Goal: Transaction & Acquisition: Purchase product/service

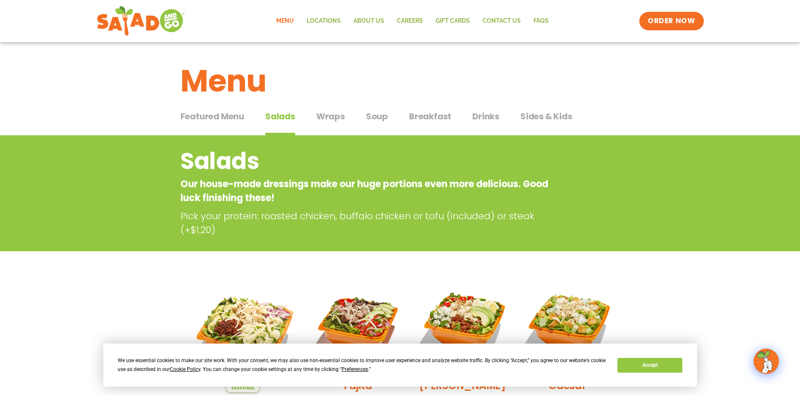
click at [376, 120] on span "Soup" at bounding box center [377, 116] width 22 height 13
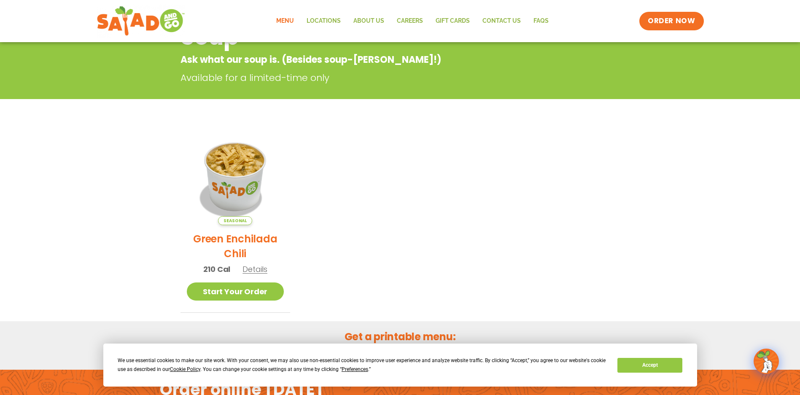
scroll to position [127, 0]
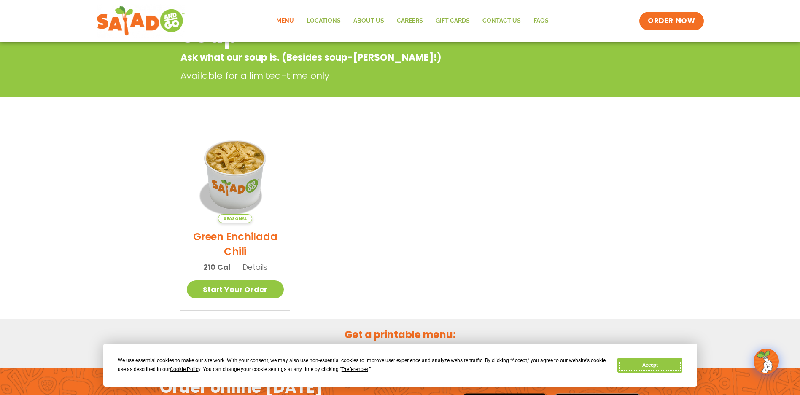
click at [657, 370] on button "Accept" at bounding box center [650, 365] width 65 height 15
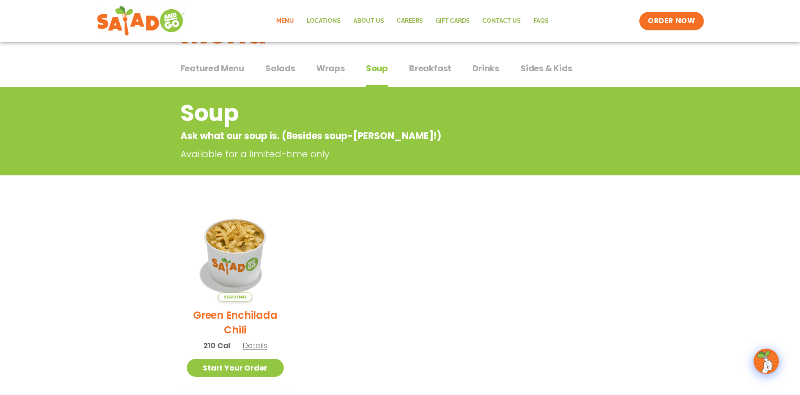
scroll to position [0, 0]
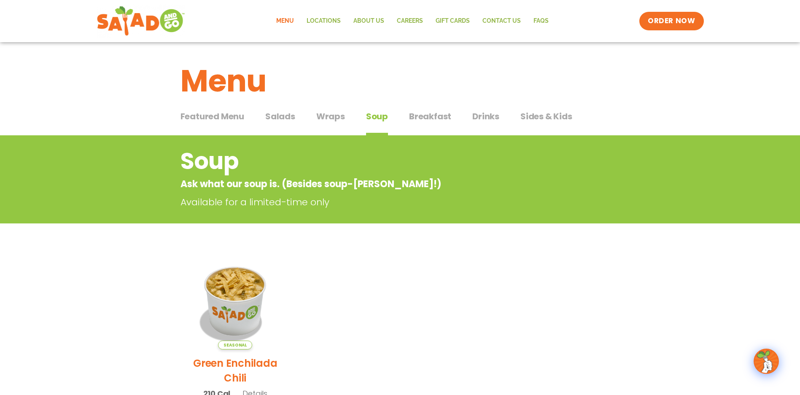
click at [282, 115] on span "Salads" at bounding box center [280, 116] width 30 height 13
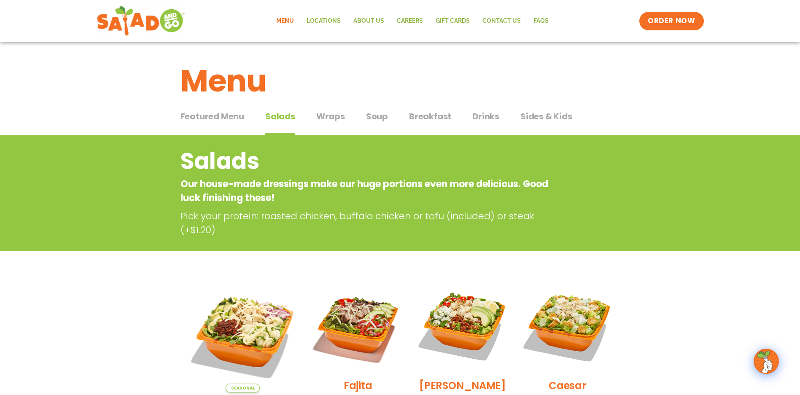
click at [370, 116] on span "Soup" at bounding box center [377, 116] width 22 height 13
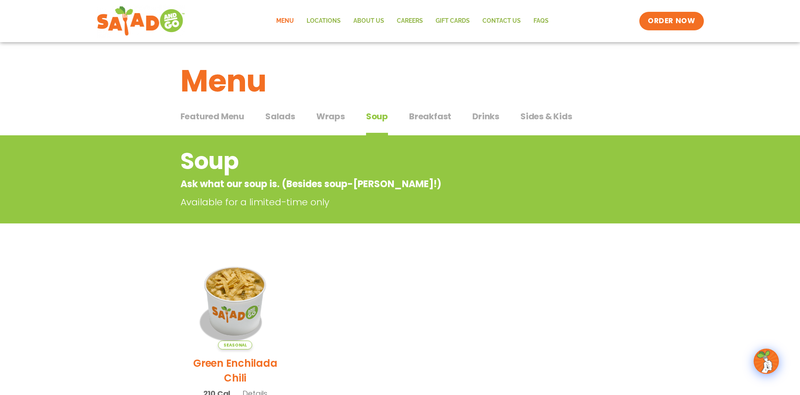
click at [314, 114] on div "Featured Menu Featured Menu Salads Salads Wraps Wraps Soup Soup Breakfast Break…" at bounding box center [401, 121] width 440 height 29
click at [327, 114] on span "Wraps" at bounding box center [330, 116] width 29 height 13
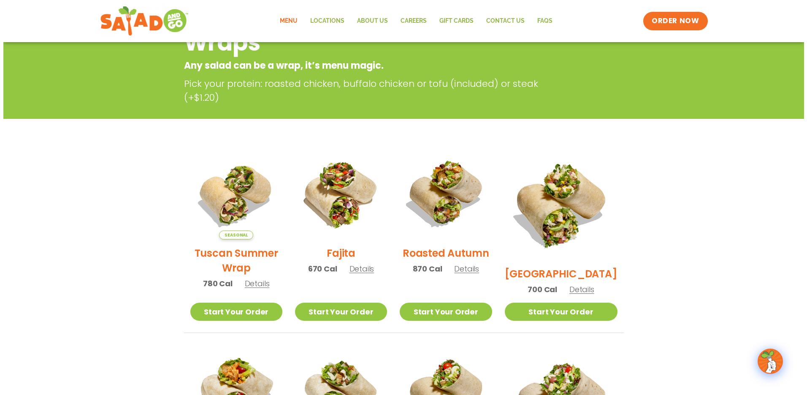
scroll to position [84, 0]
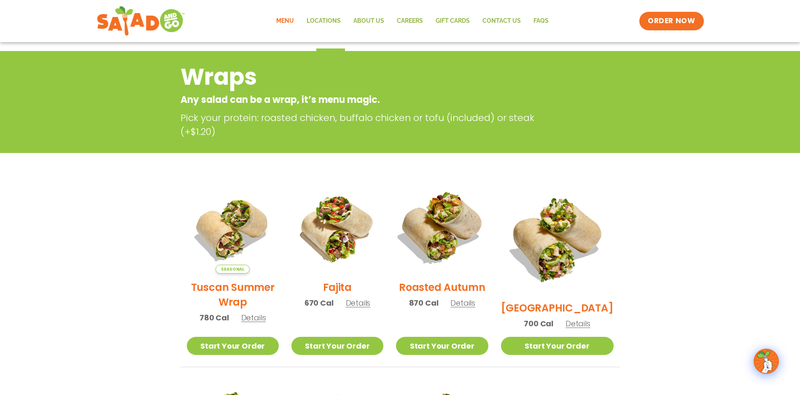
click at [450, 246] on img at bounding box center [442, 228] width 108 height 108
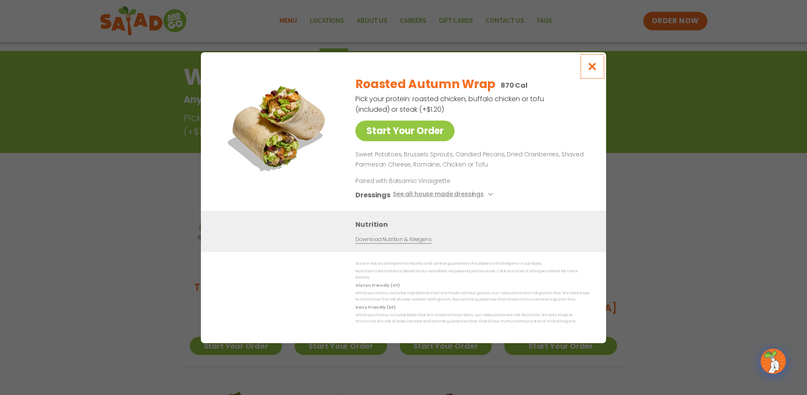
click at [596, 68] on icon "Close modal" at bounding box center [592, 66] width 11 height 9
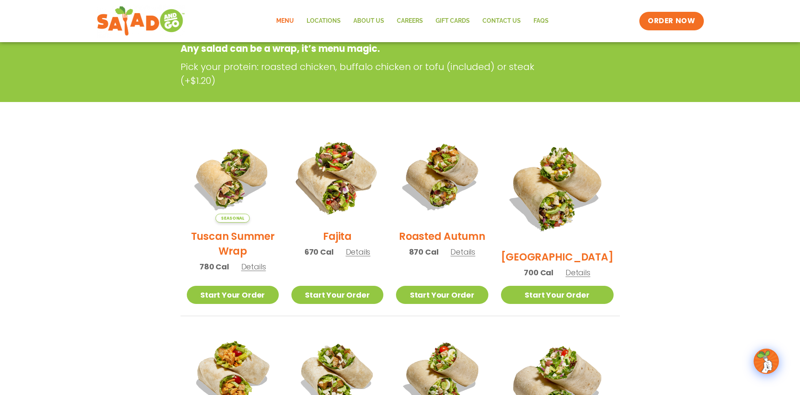
scroll to position [0, 0]
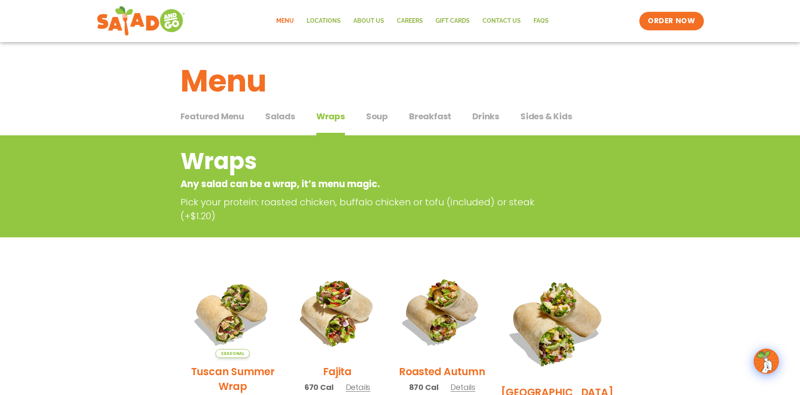
click at [282, 112] on span "Salads" at bounding box center [280, 116] width 30 height 13
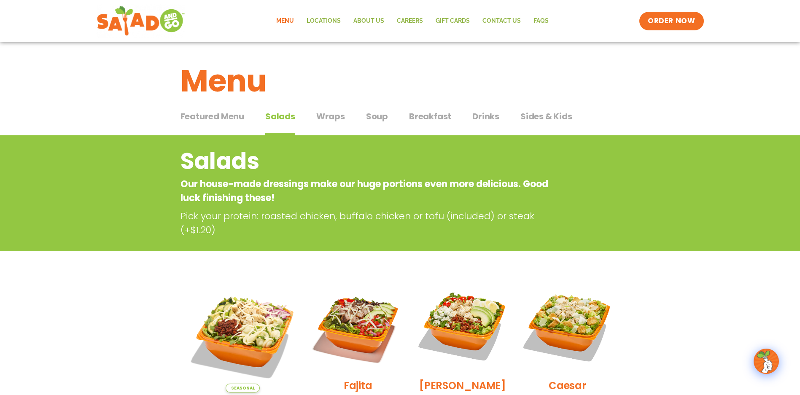
click at [340, 119] on span "Wraps" at bounding box center [330, 116] width 29 height 13
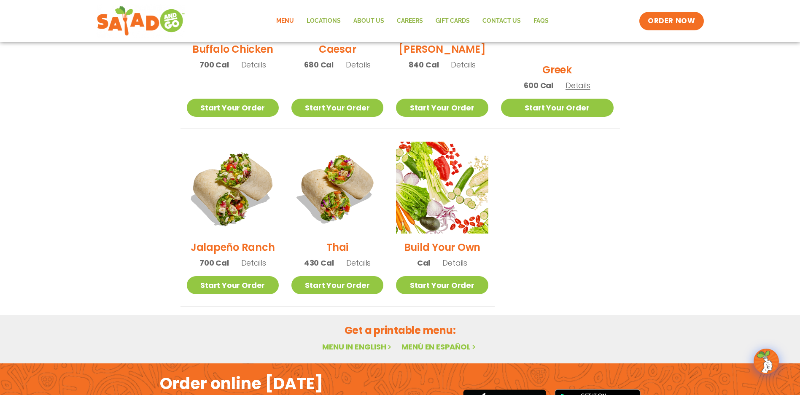
scroll to position [524, 0]
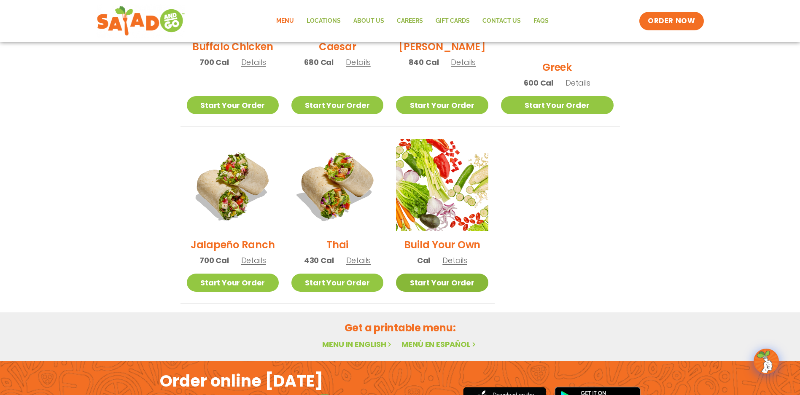
click at [457, 281] on link "Start Your Order" at bounding box center [442, 283] width 92 height 18
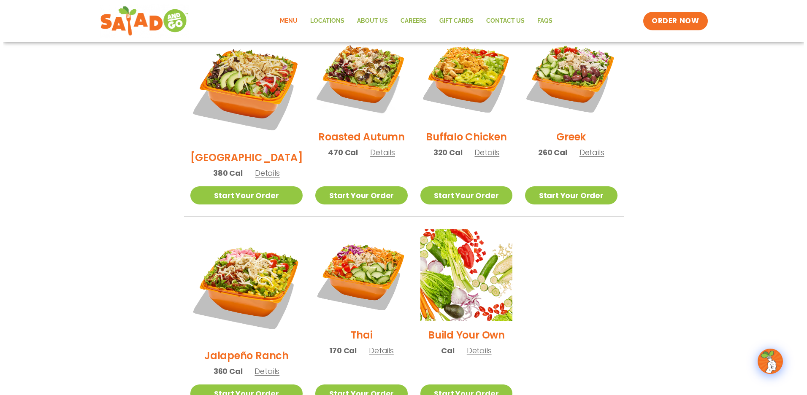
scroll to position [464, 0]
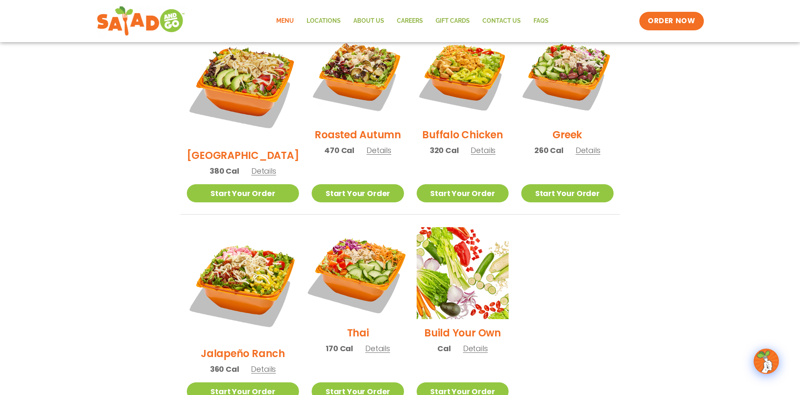
click at [350, 237] on img at bounding box center [358, 273] width 108 height 108
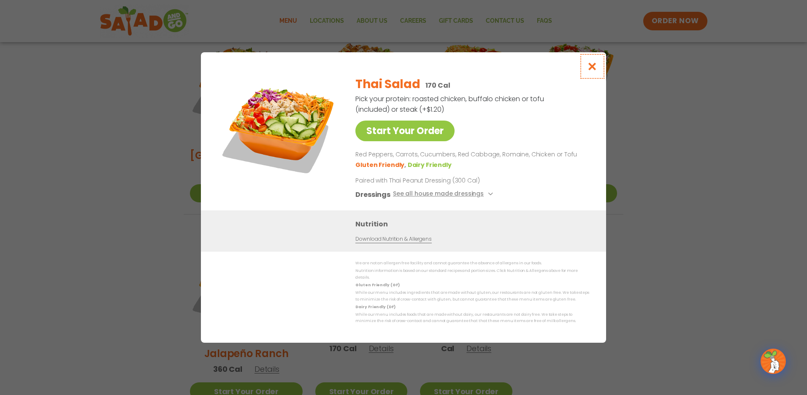
click at [594, 65] on icon "Close modal" at bounding box center [592, 66] width 11 height 9
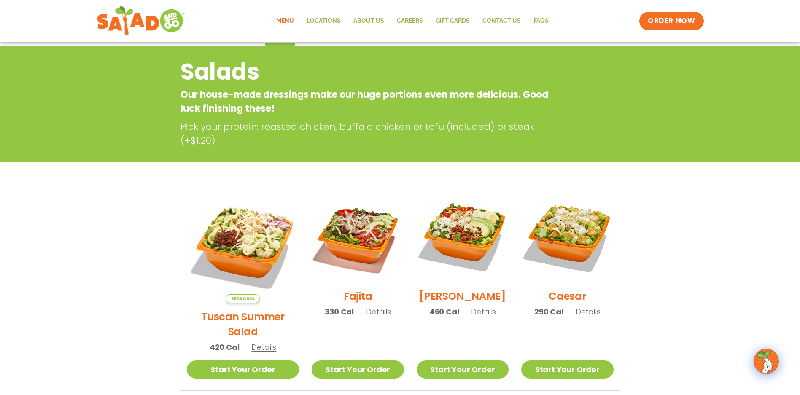
scroll to position [0, 0]
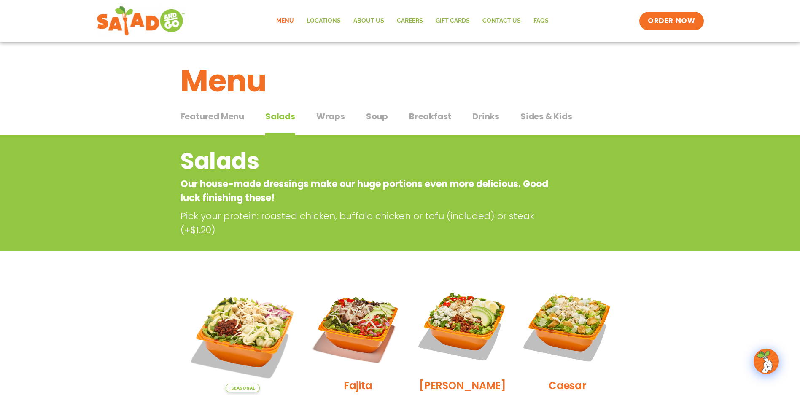
click at [560, 117] on span "Sides & Kids" at bounding box center [547, 116] width 52 height 13
